Goal: Find specific page/section: Find specific page/section

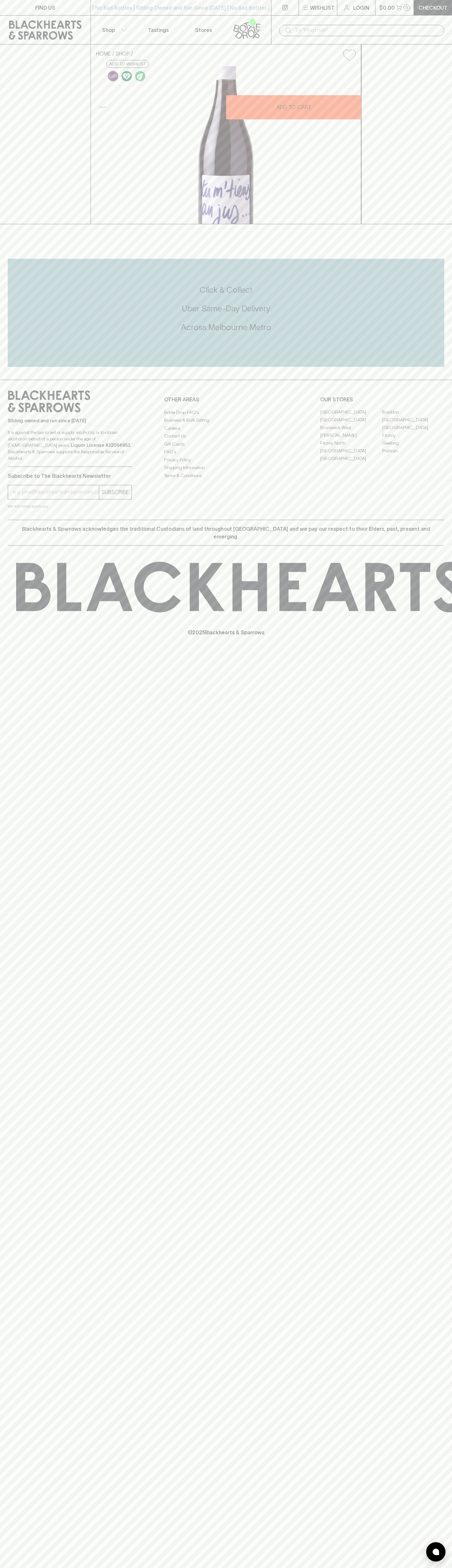
click at [418, 19] on div "​" at bounding box center [361, 30] width 181 height 29
click at [424, 903] on div "FIND US | No Bad Bottles | Sibling Owned and Run Since 2006 | No Bad Bottles | …" at bounding box center [226, 784] width 452 height 1568
click at [325, 1567] on html "FIND US | No Bad Bottles | Sibling Owned and Run Since 2006 | No Bad Bottles | …" at bounding box center [226, 784] width 452 height 1568
click at [6, 824] on div "FIND US | No Bad Bottles | Sibling Owned and Run Since 2006 | No Bad Bottles | …" at bounding box center [226, 784] width 452 height 1568
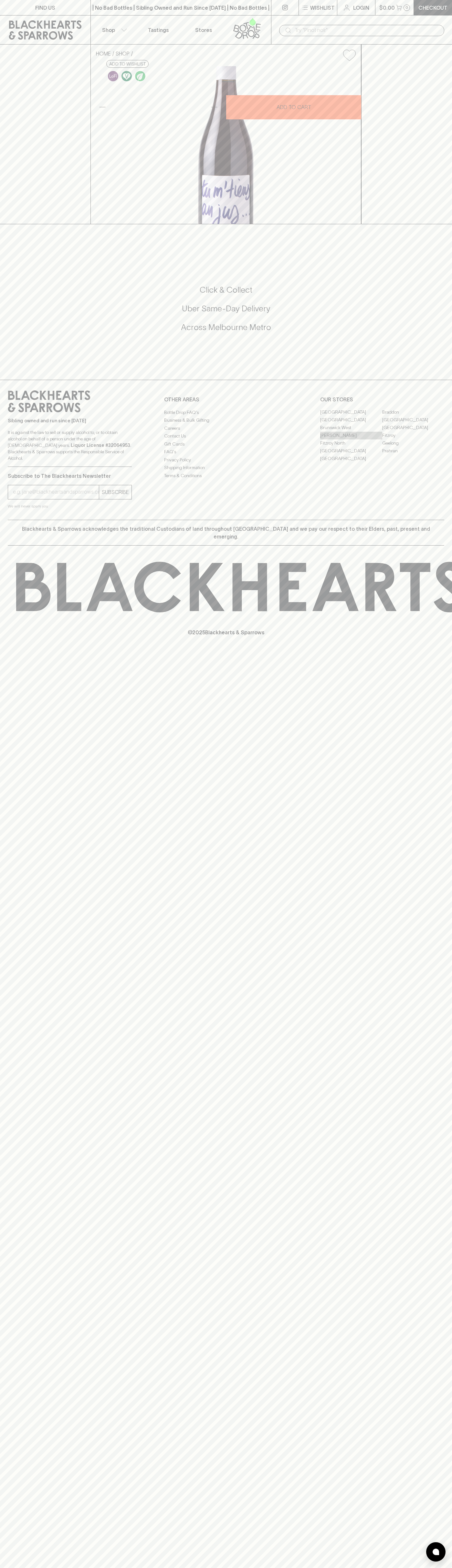
click at [351, 439] on link "[PERSON_NAME]" at bounding box center [351, 435] width 62 height 8
